Goal: Information Seeking & Learning: Learn about a topic

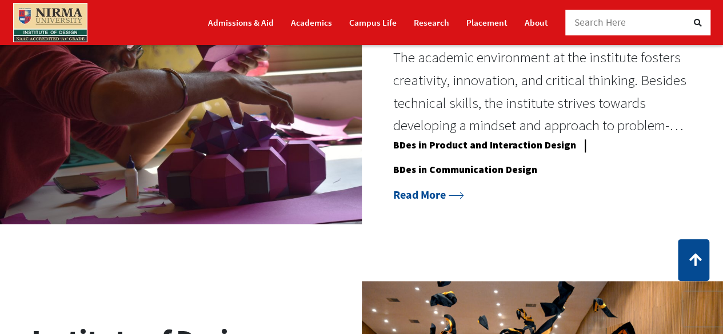
scroll to position [914, 0]
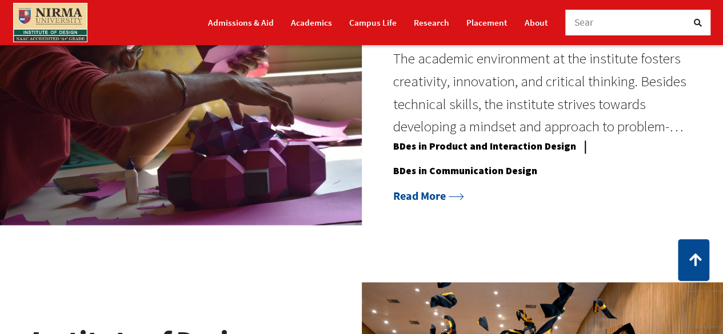
click at [436, 194] on link "Read More" at bounding box center [428, 195] width 71 height 14
